Goal: Find specific page/section: Find specific page/section

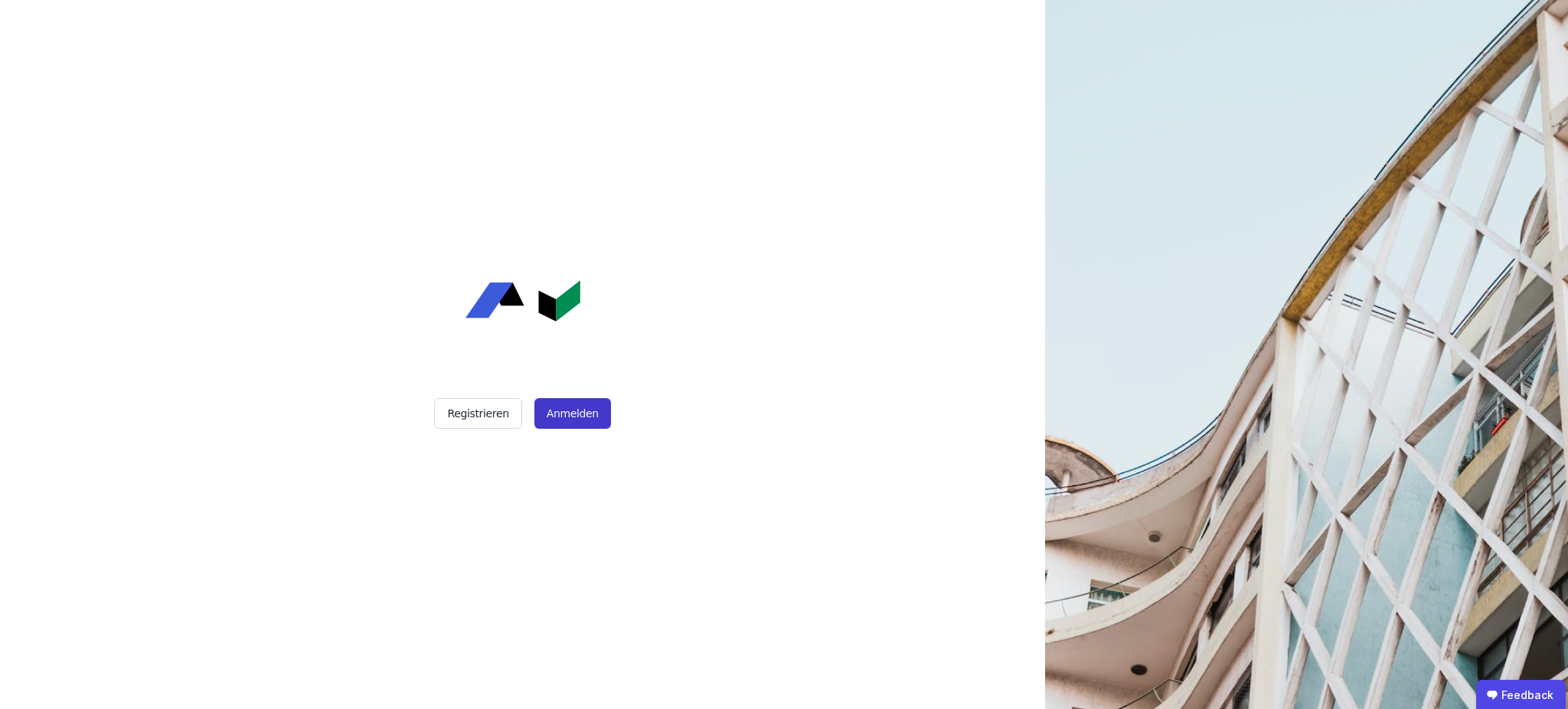
click at [565, 408] on button "Anmelden" at bounding box center [573, 413] width 77 height 30
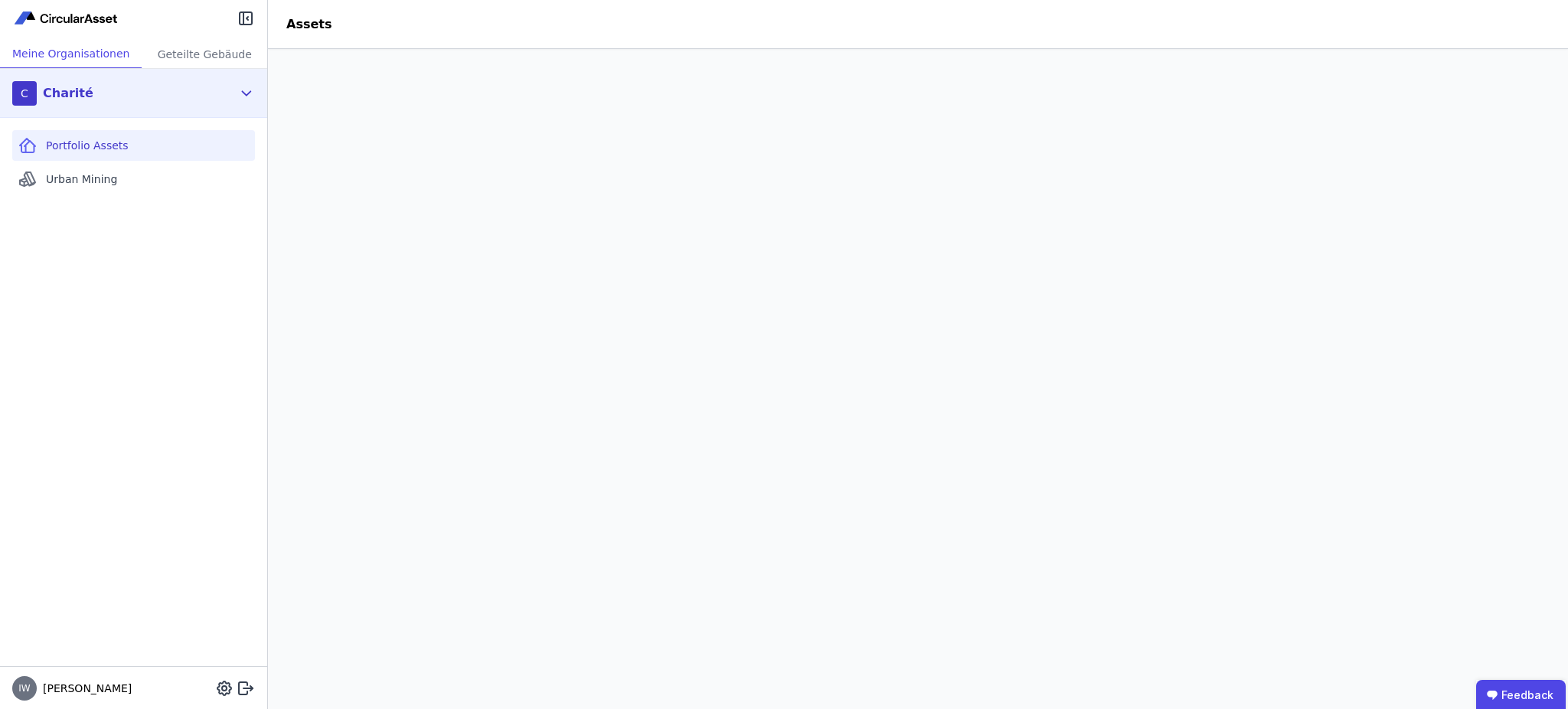
click at [236, 81] on div "C Charité" at bounding box center [134, 93] width 268 height 49
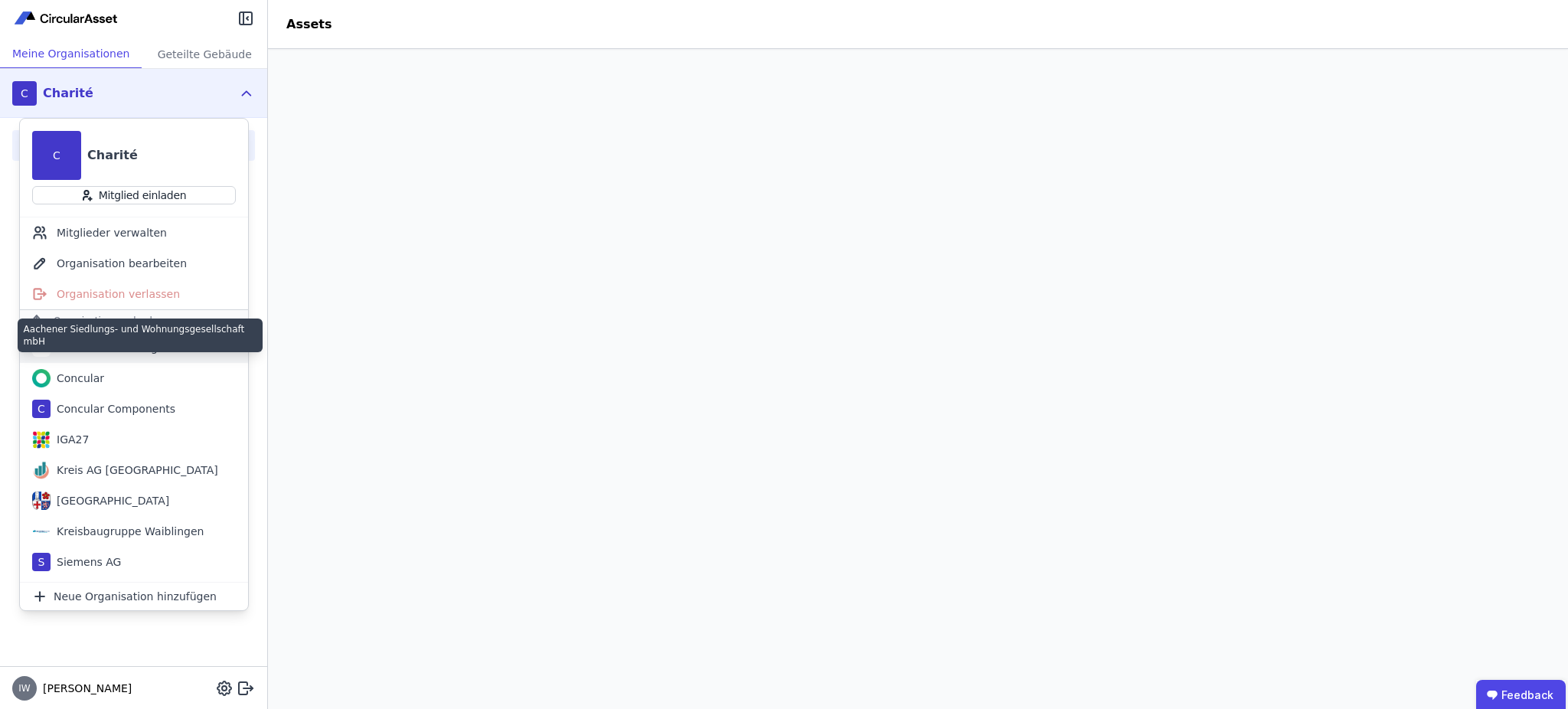
click at [144, 344] on div "Aachener Siedlungs- und Wohnungsgesellschaft mbH" at bounding box center [138, 347] width 176 height 15
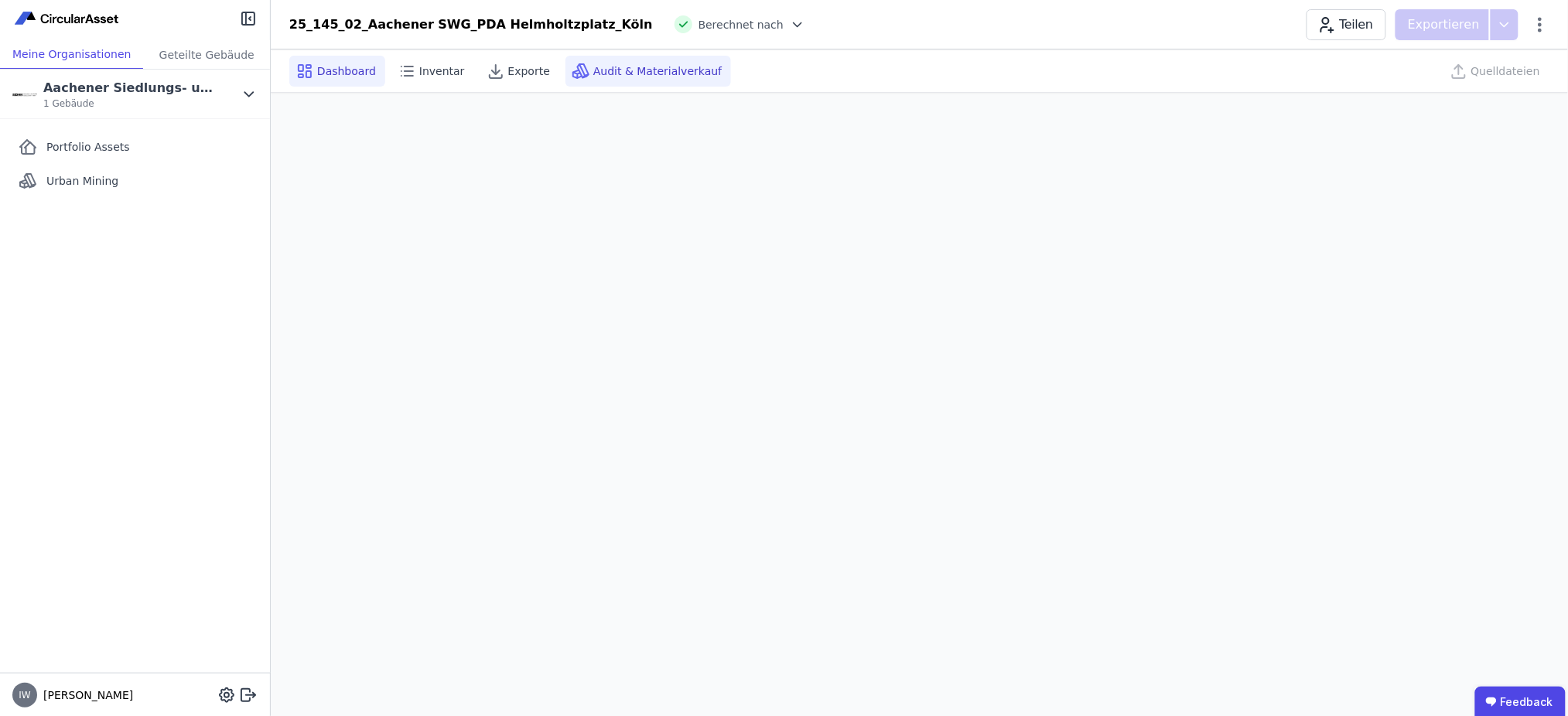
click at [648, 70] on span "Audit & Materialverkauf" at bounding box center [657, 70] width 129 height 15
click at [250, 93] on icon at bounding box center [249, 94] width 17 height 19
click at [1515, 68] on div "Quelldateien" at bounding box center [1497, 71] width 106 height 31
